Goal: Information Seeking & Learning: Learn about a topic

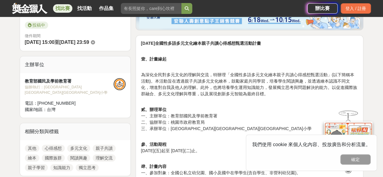
scroll to position [272, 0]
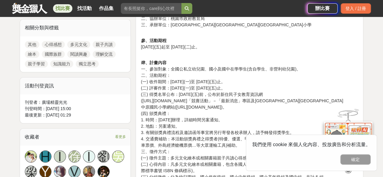
drag, startPoint x: 176, startPoint y: 107, endPoint x: 234, endPoint y: 106, distance: 57.8
copy p "[URL][DOMAIN_NAME]"
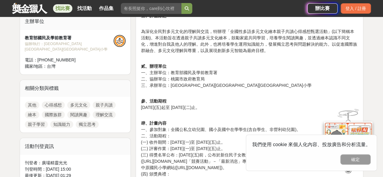
scroll to position [181, 0]
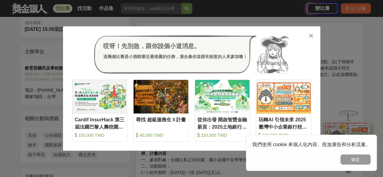
click at [311, 38] on icon at bounding box center [311, 36] width 5 height 6
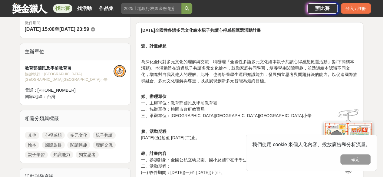
scroll to position [121, 0]
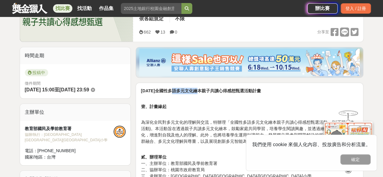
drag, startPoint x: 174, startPoint y: 90, endPoint x: 201, endPoint y: 92, distance: 27.0
click at [201, 92] on strong "[DATE]全國性多語多元文化繪本親子共讀心得感想甄選活動計畫" at bounding box center [201, 90] width 120 height 5
click at [200, 101] on p "壹、計畫緣起" at bounding box center [249, 103] width 217 height 13
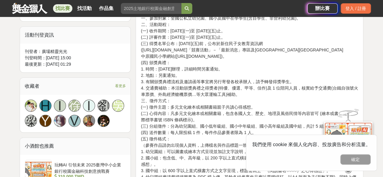
scroll to position [333, 0]
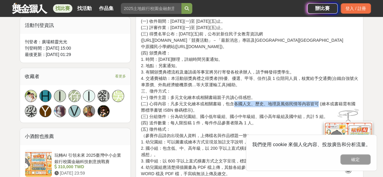
drag, startPoint x: 234, startPoint y: 104, endPoint x: 318, endPoint y: 106, distance: 84.4
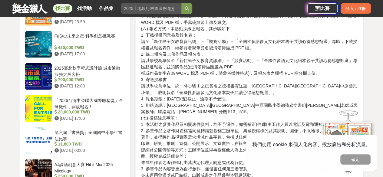
scroll to position [454, 0]
